Goal: Transaction & Acquisition: Purchase product/service

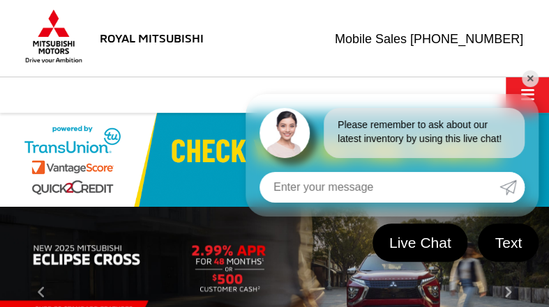
click at [526, 82] on link "✕" at bounding box center [529, 78] width 17 height 17
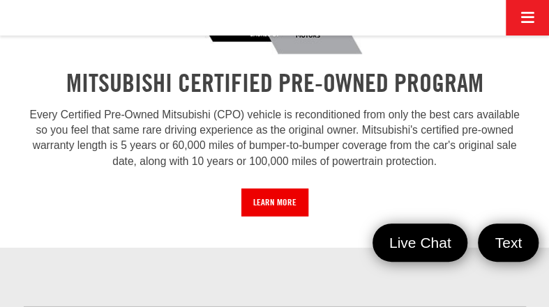
scroll to position [1185, 0]
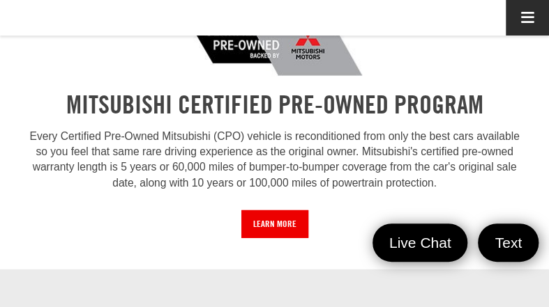
click at [517, 23] on button "Click to show site navigation" at bounding box center [526, 18] width 43 height 36
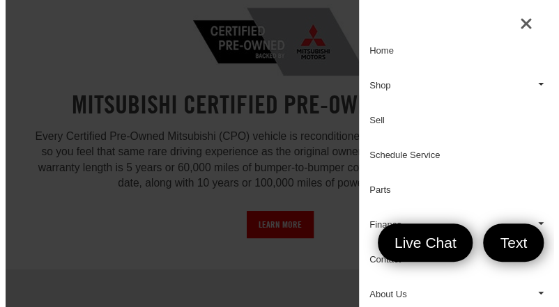
scroll to position [0, 0]
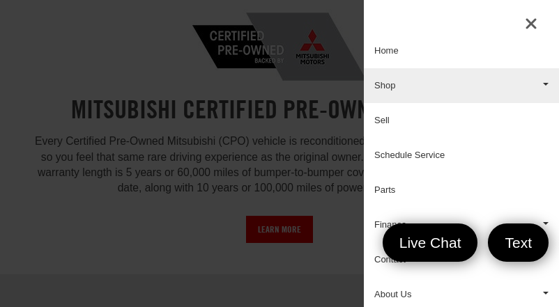
click at [404, 95] on link "Shop" at bounding box center [461, 85] width 195 height 35
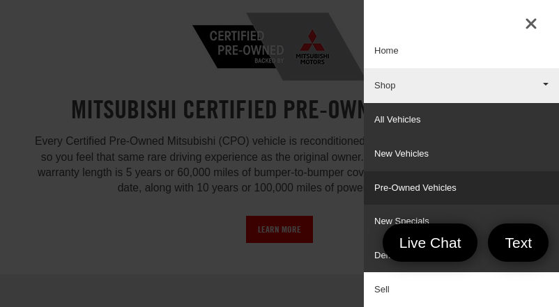
click at [401, 183] on link "Pre-Owned Vehicles" at bounding box center [461, 188] width 195 height 34
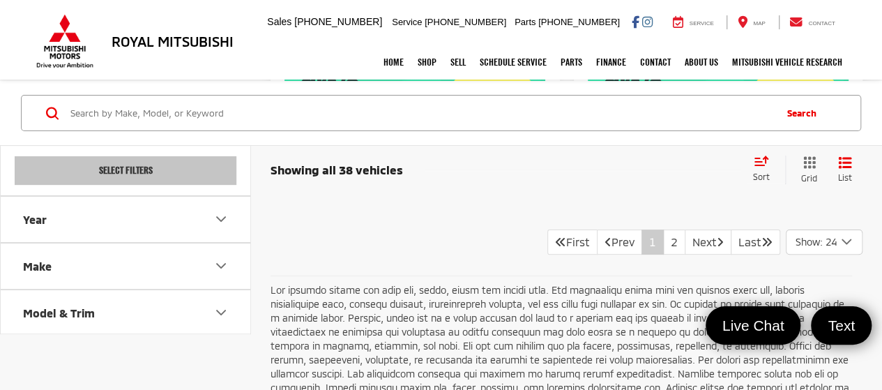
scroll to position [8015, 0]
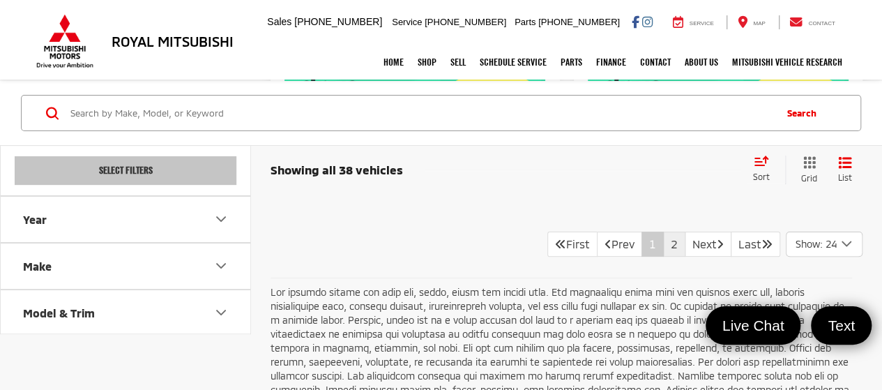
drag, startPoint x: 656, startPoint y: 249, endPoint x: 556, endPoint y: 280, distance: 104.5
click at [548, 249] on link "2" at bounding box center [674, 243] width 22 height 25
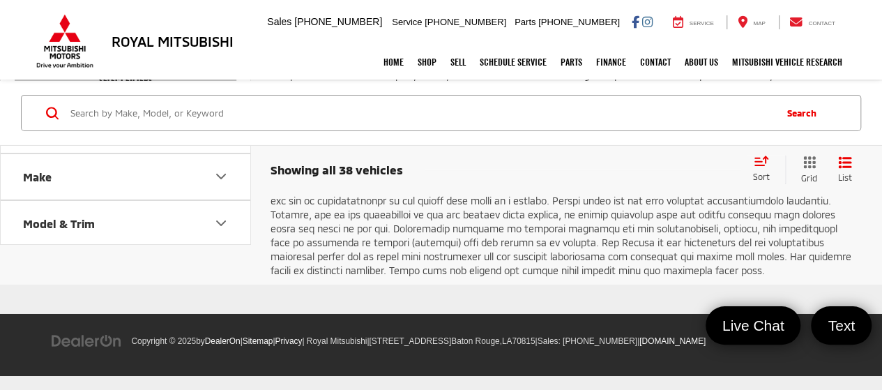
scroll to position [5018, 0]
